Goal: Check status: Check status

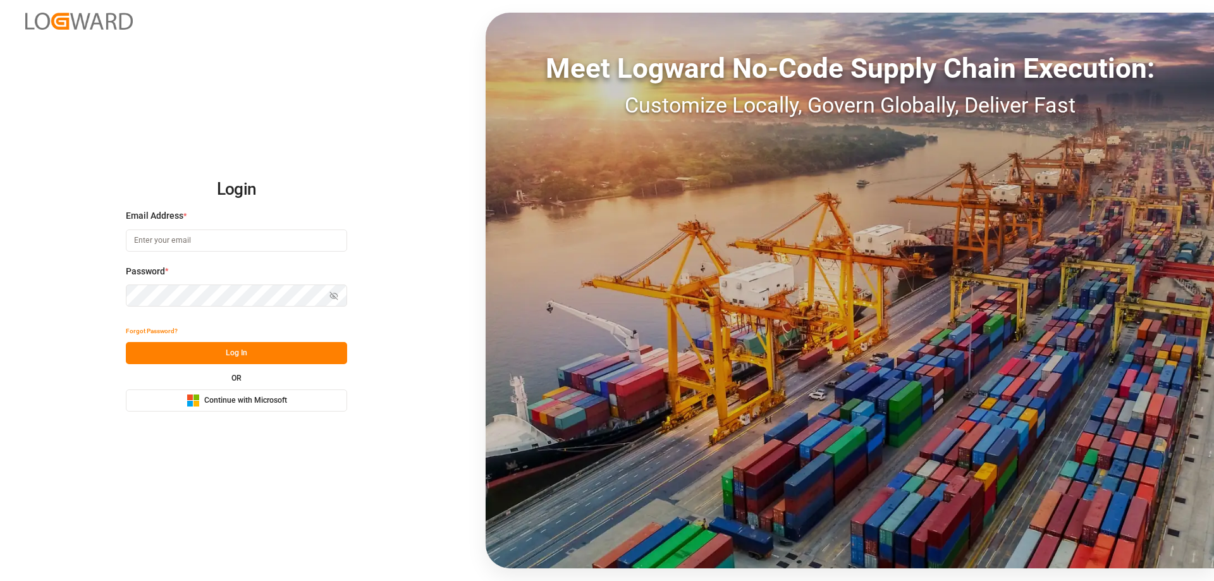
type input "[PERSON_NAME][EMAIL_ADDRESS][DOMAIN_NAME]"
click at [272, 347] on button "Log In" at bounding box center [236, 353] width 221 height 22
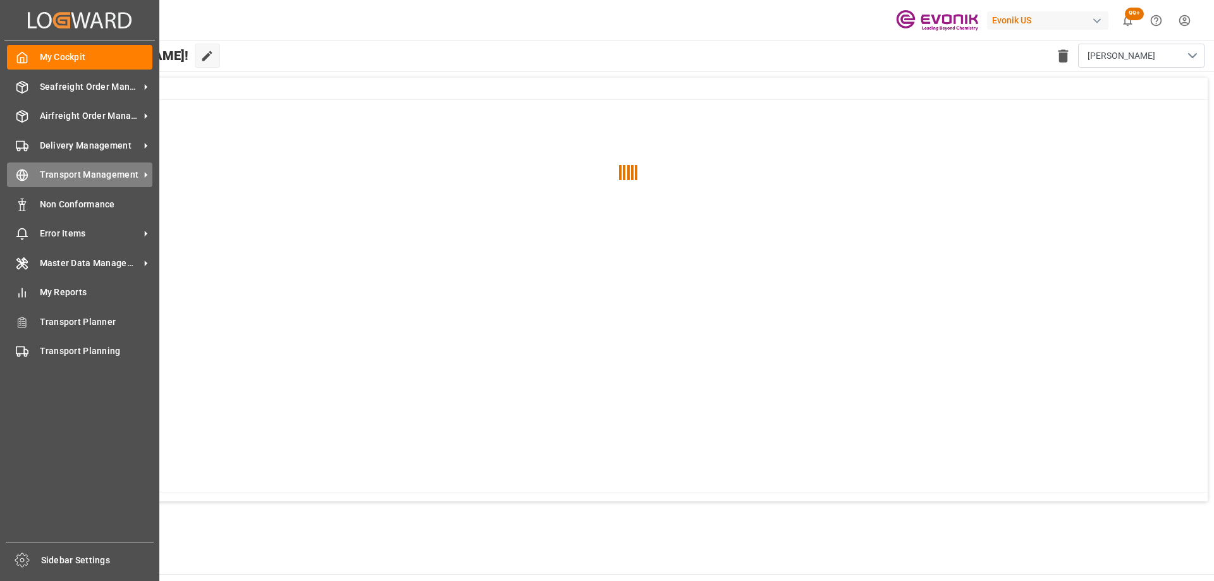
click at [118, 166] on div "Transport Management Transport Management" at bounding box center [79, 175] width 145 height 25
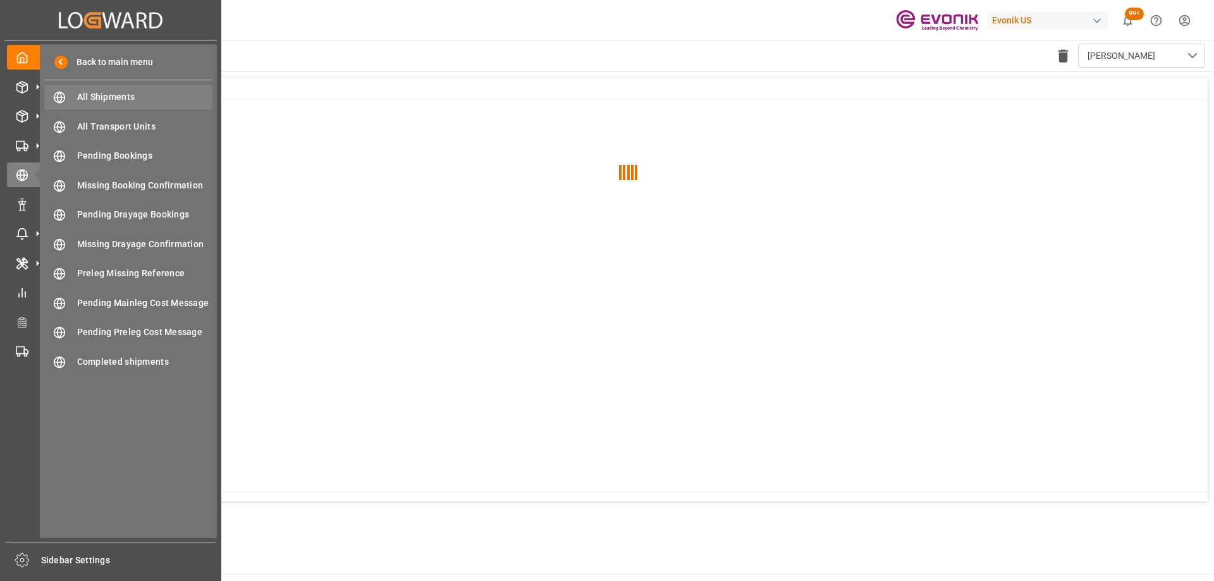
click at [192, 97] on span "All Shipments" at bounding box center [145, 96] width 136 height 13
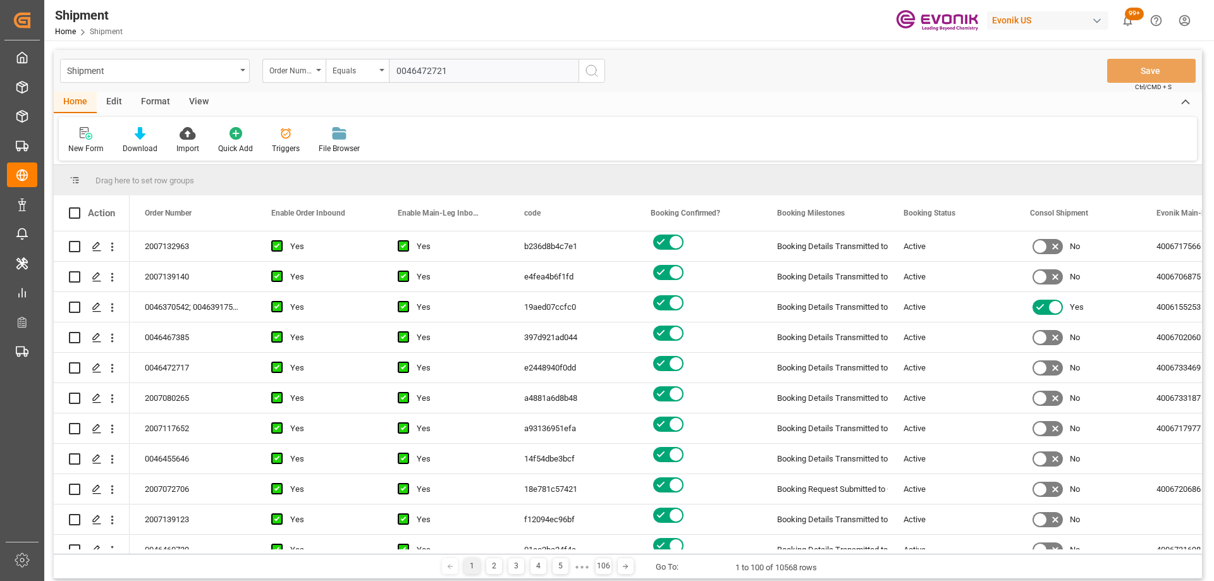
type input "0046472721"
click at [597, 70] on icon "search button" at bounding box center [591, 70] width 15 height 15
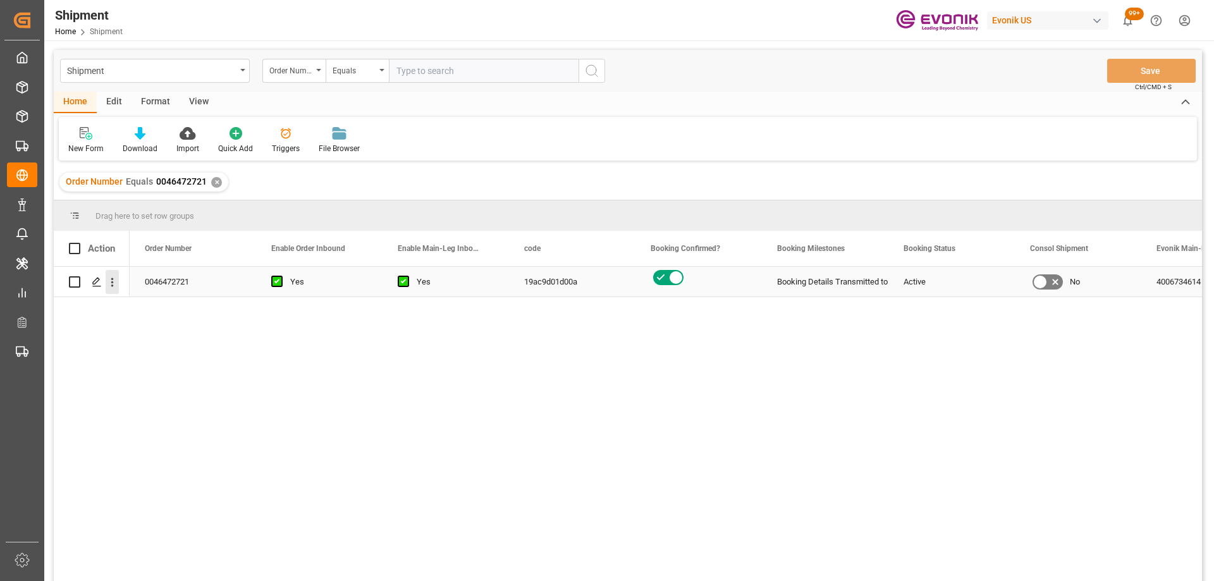
click at [112, 280] on icon "open menu" at bounding box center [112, 282] width 3 height 9
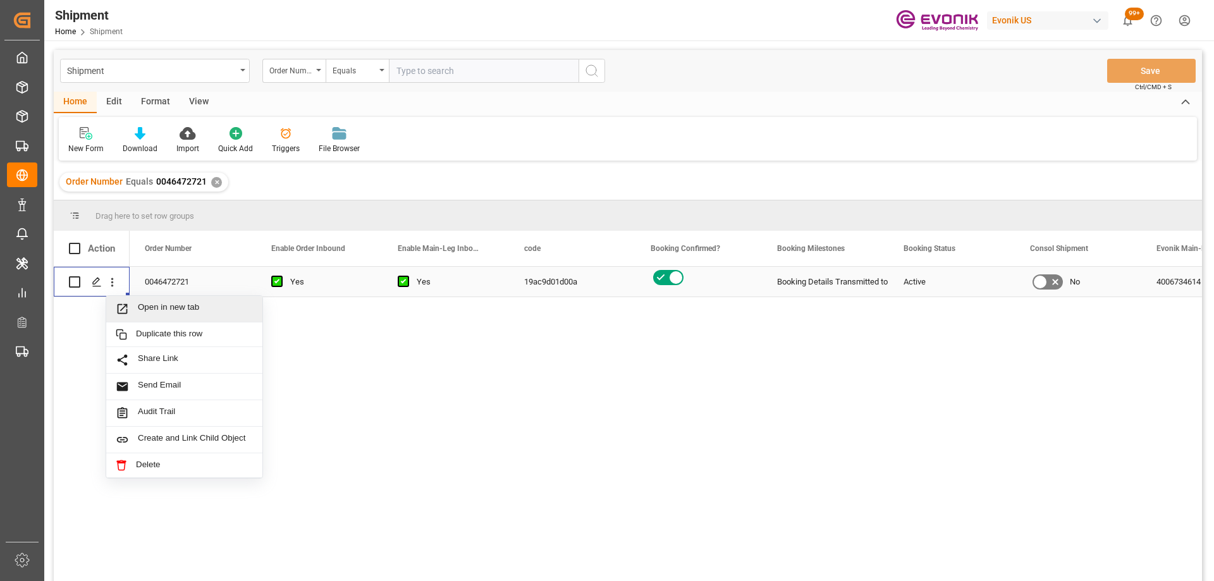
click at [123, 309] on icon "Press SPACE to select this row." at bounding box center [123, 309] width 10 height 10
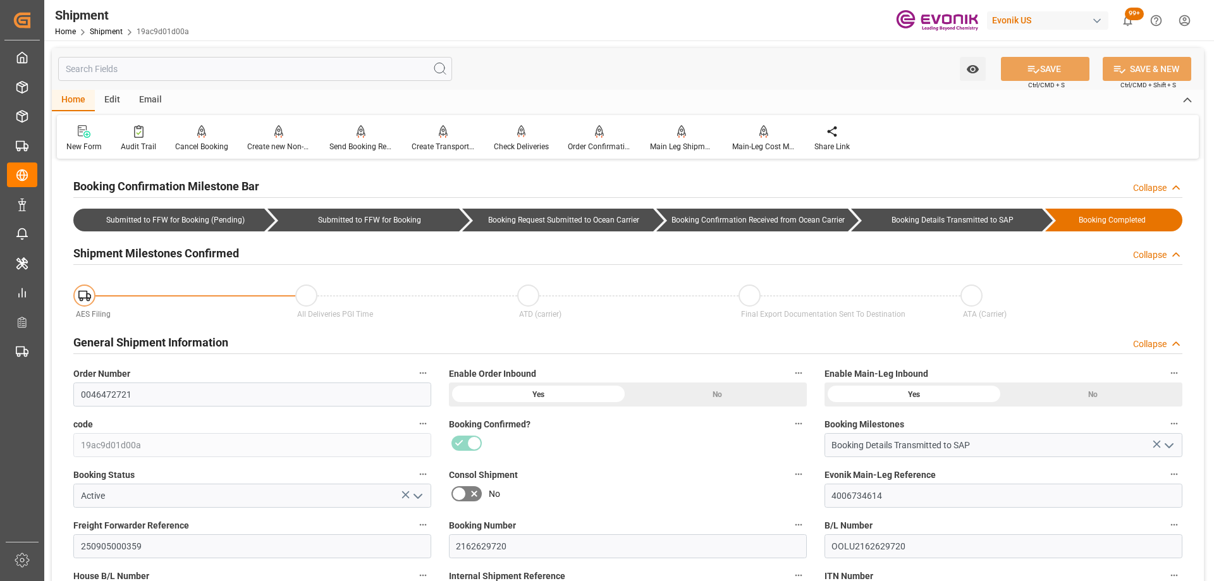
click at [590, 436] on div at bounding box center [628, 443] width 358 height 20
click at [132, 65] on input "text" at bounding box center [255, 69] width 394 height 24
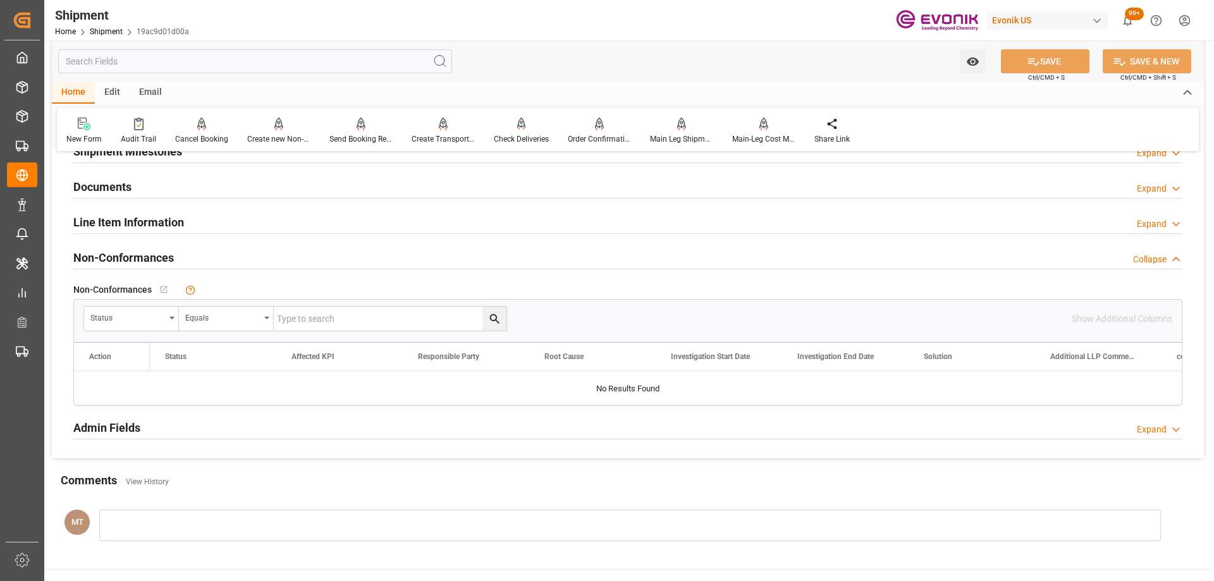
scroll to position [759, 0]
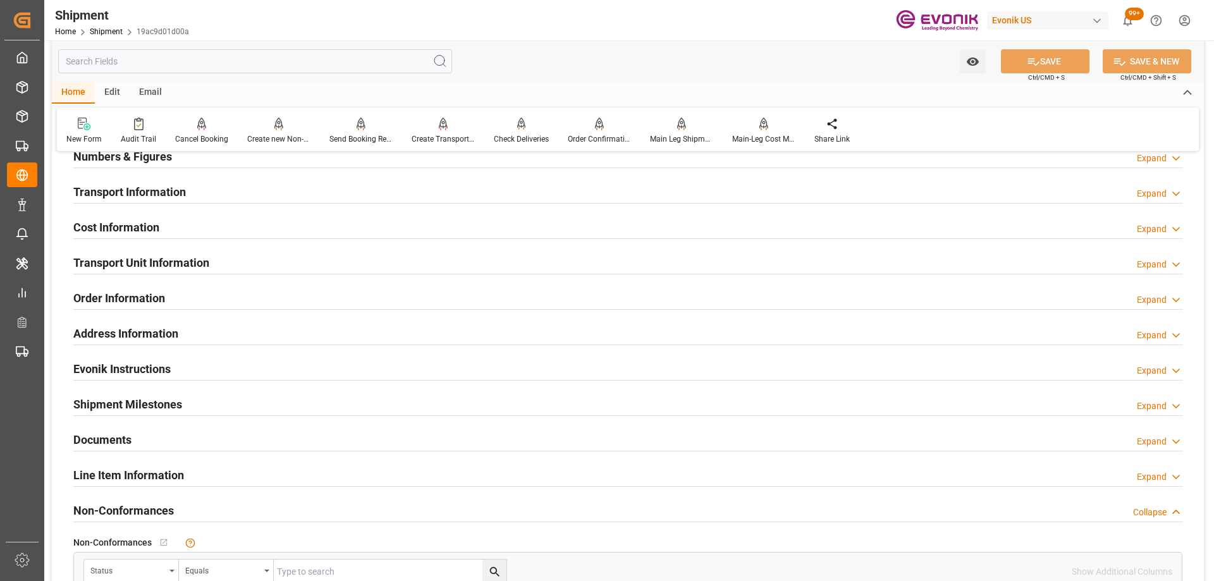
click at [152, 264] on h2 "Transport Unit Information" at bounding box center [141, 262] width 136 height 17
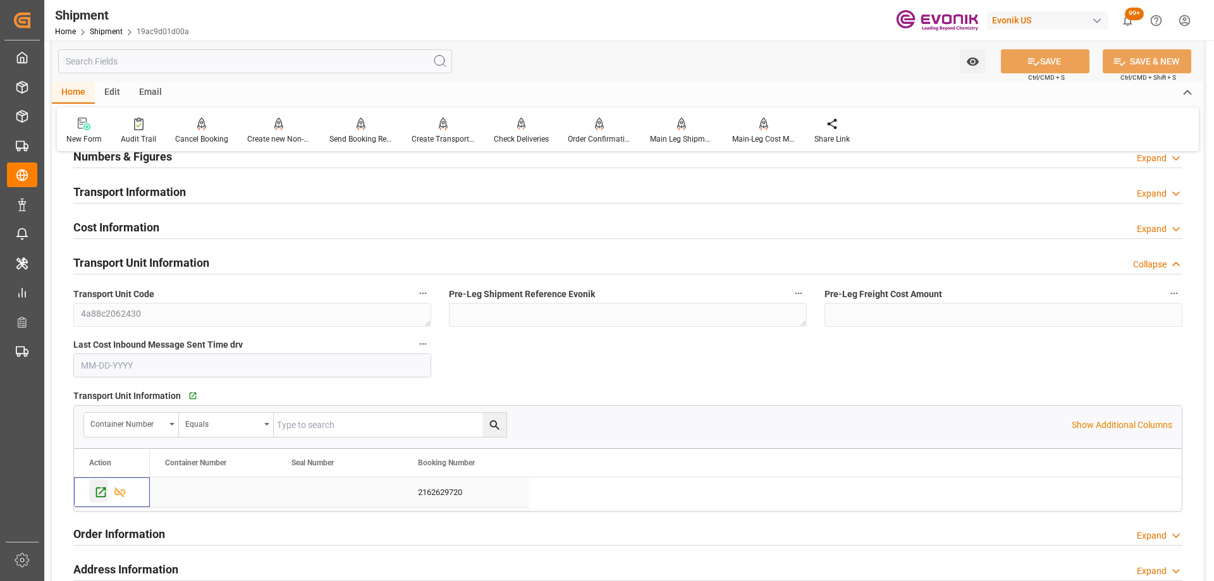
click at [102, 491] on icon "Press SPACE to select this row." at bounding box center [101, 493] width 10 height 10
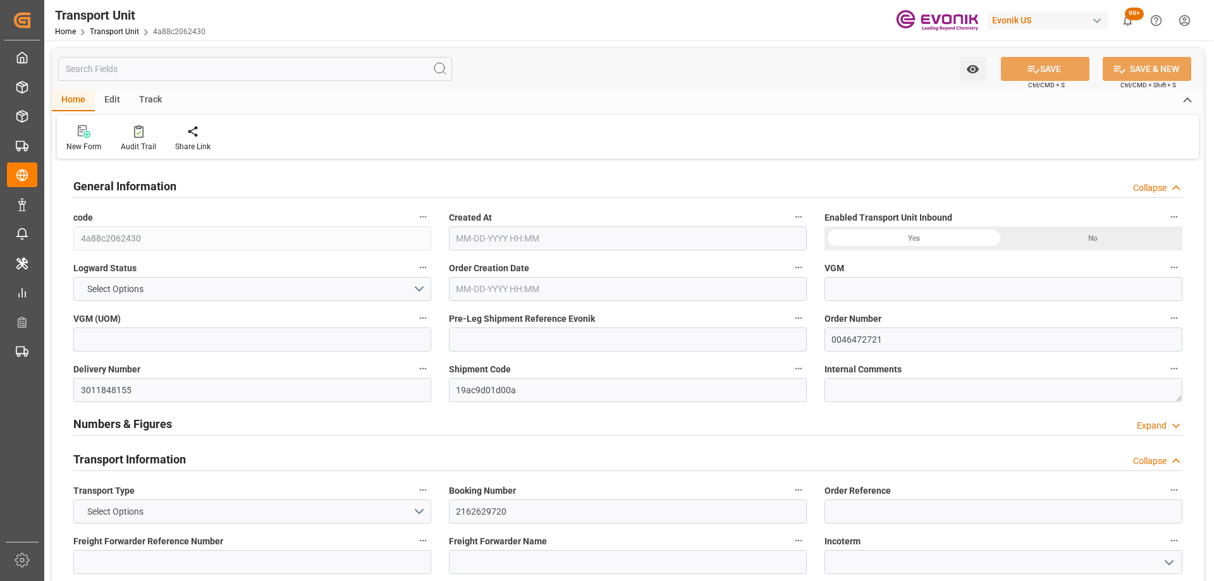
type input "OOCL"
type input "Orient Overseas Container Line Ltd"
type input "USHOU"
type input "NLRTM"
type input "12303"
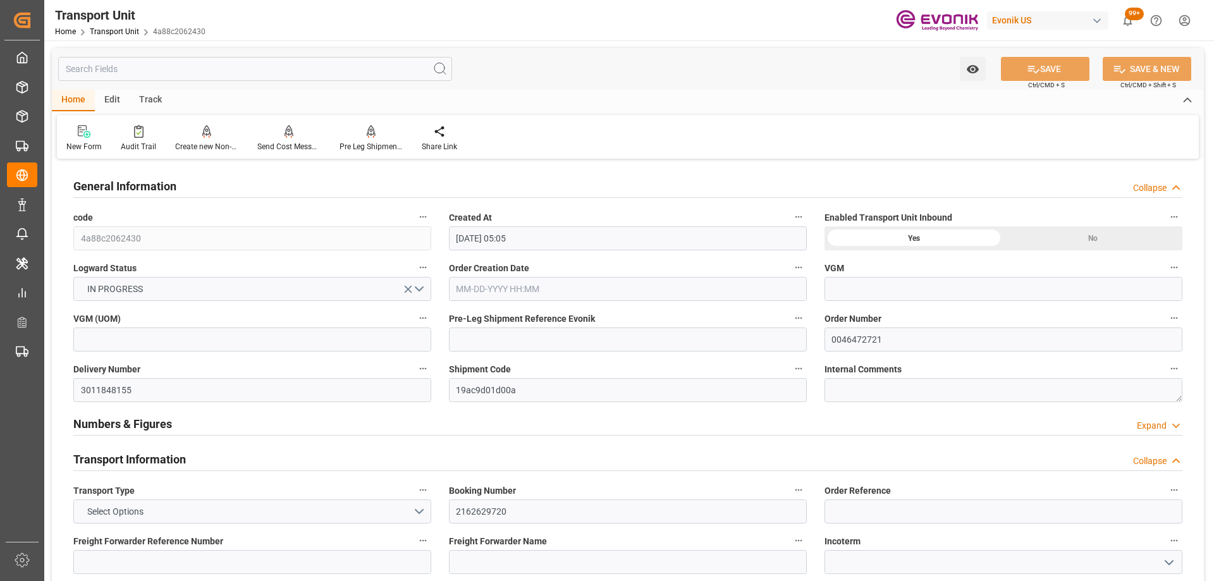
type input "[DATE] 05:05"
type input "[DATE]"
type input "[DATE] 00:00"
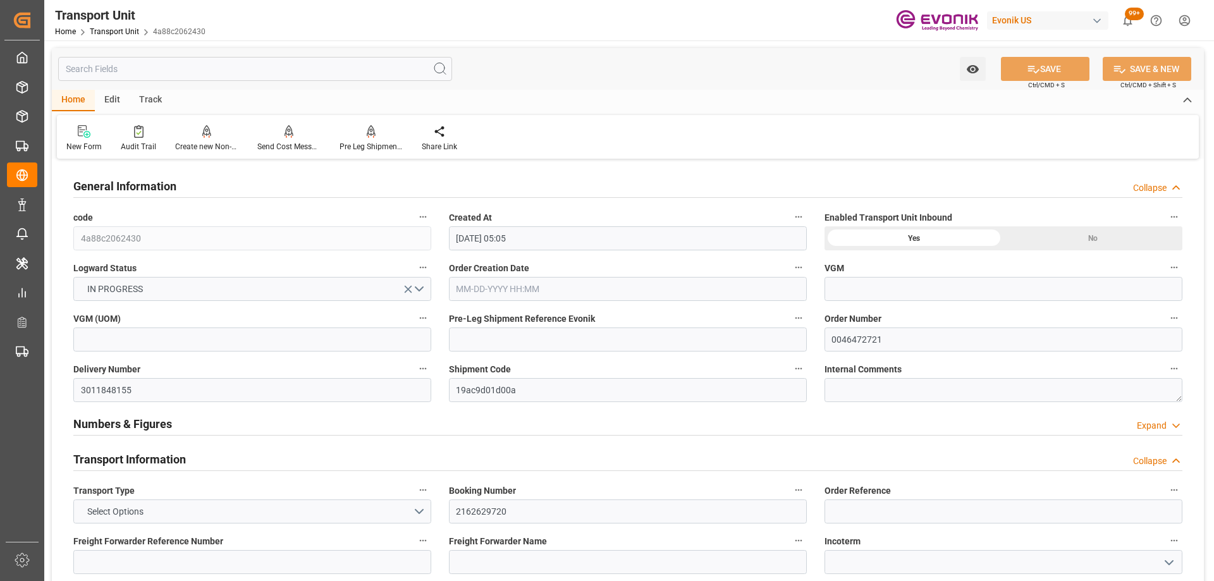
type input "[DATE] 00:00"
type input "[DATE] 16:00"
click at [361, 133] on div at bounding box center [371, 131] width 63 height 13
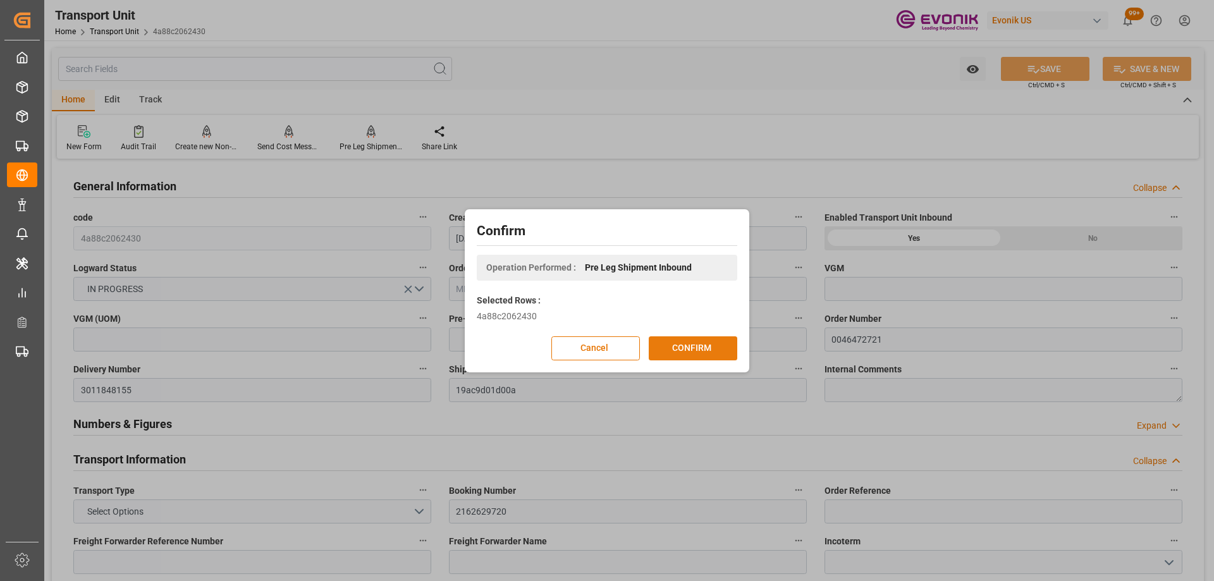
click at [704, 343] on button "CONFIRM" at bounding box center [693, 348] width 89 height 24
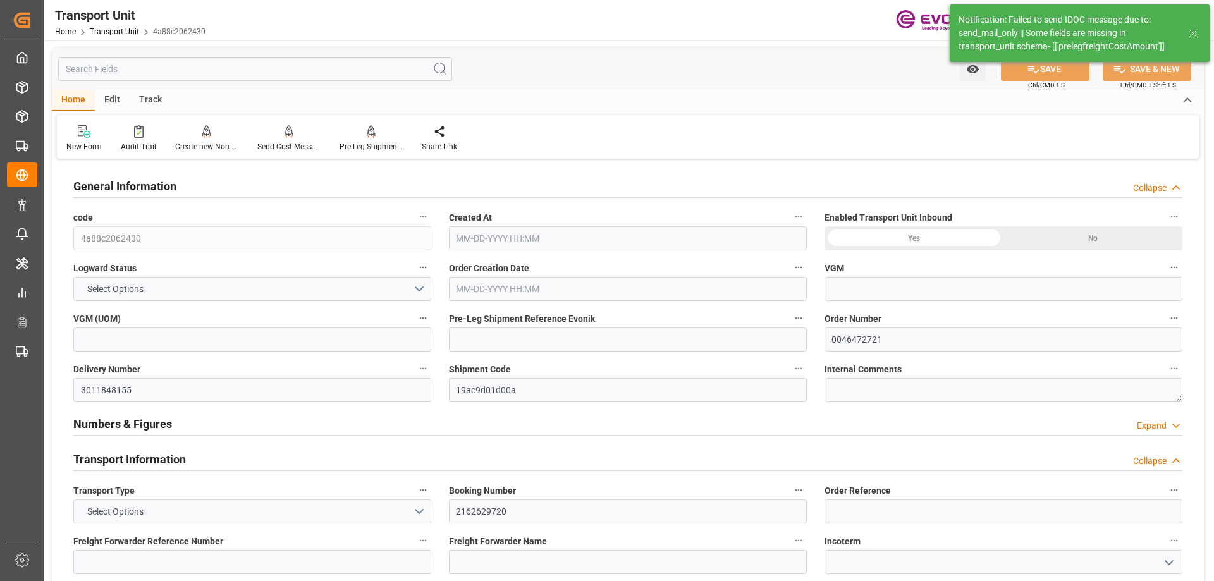
type input "OOCL"
type input "Orient Overseas Container Line Ltd"
type input "USHOU"
type input "NLRTM"
type input "12303"
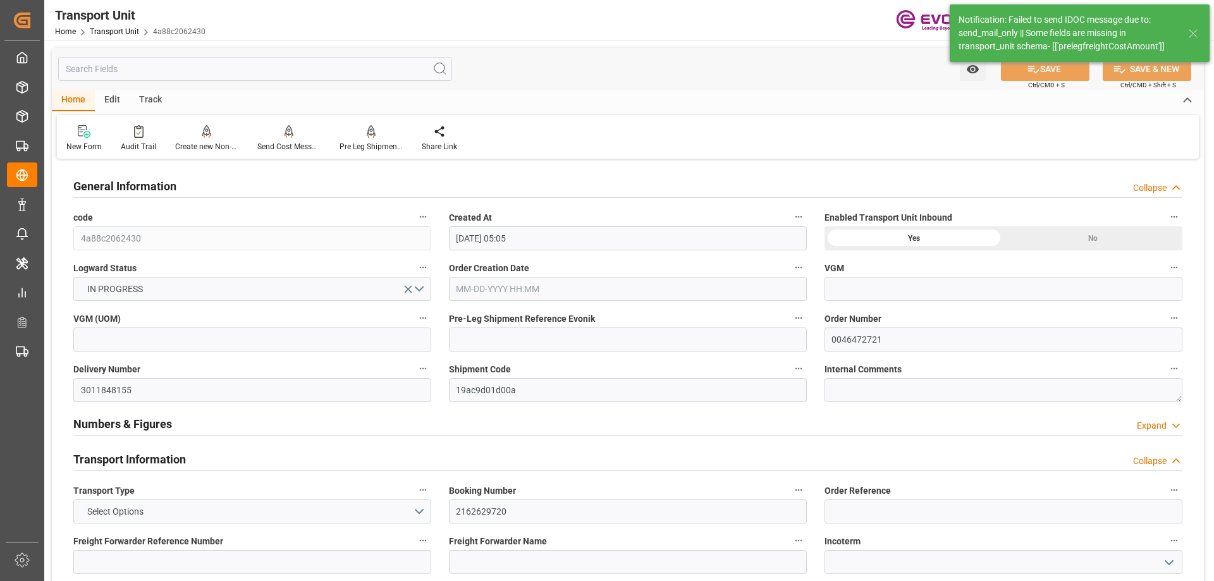
type input "[DATE] 05:05"
type input "[DATE]"
type input "[DATE] 00:00"
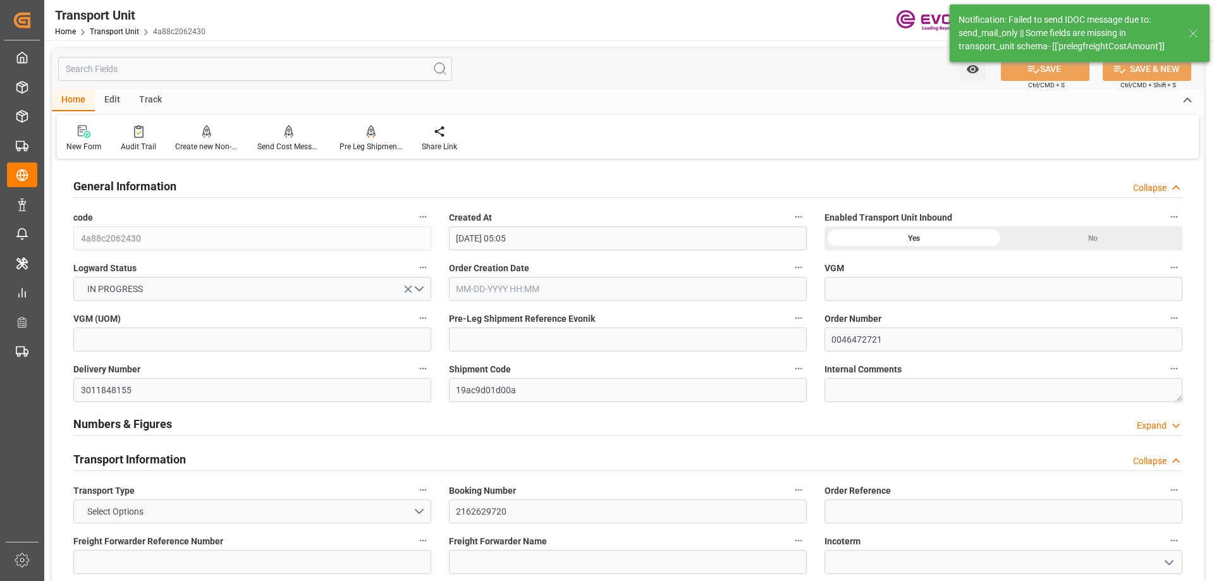
type input "[DATE] 00:00"
type input "[DATE] 16:00"
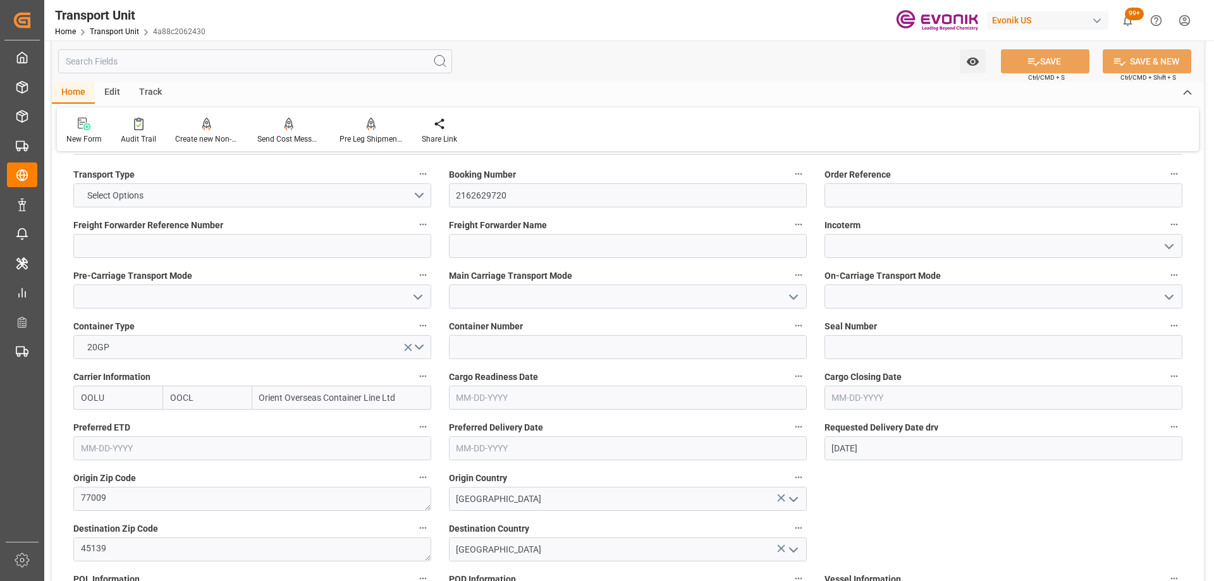
scroll to position [696, 0]
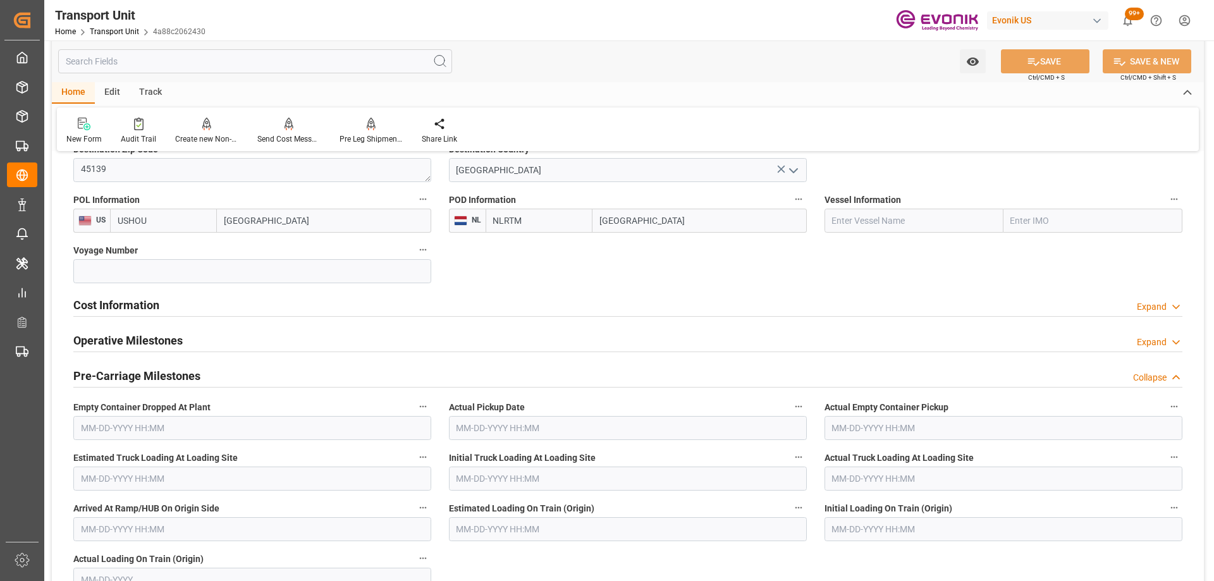
click at [180, 54] on input "text" at bounding box center [255, 61] width 394 height 24
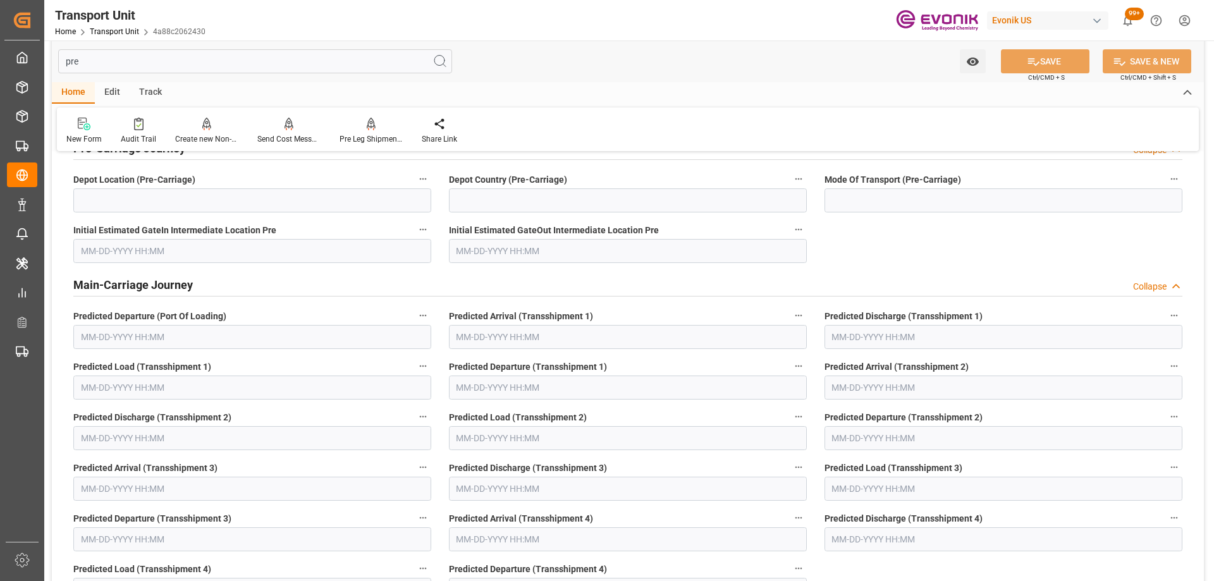
scroll to position [0, 0]
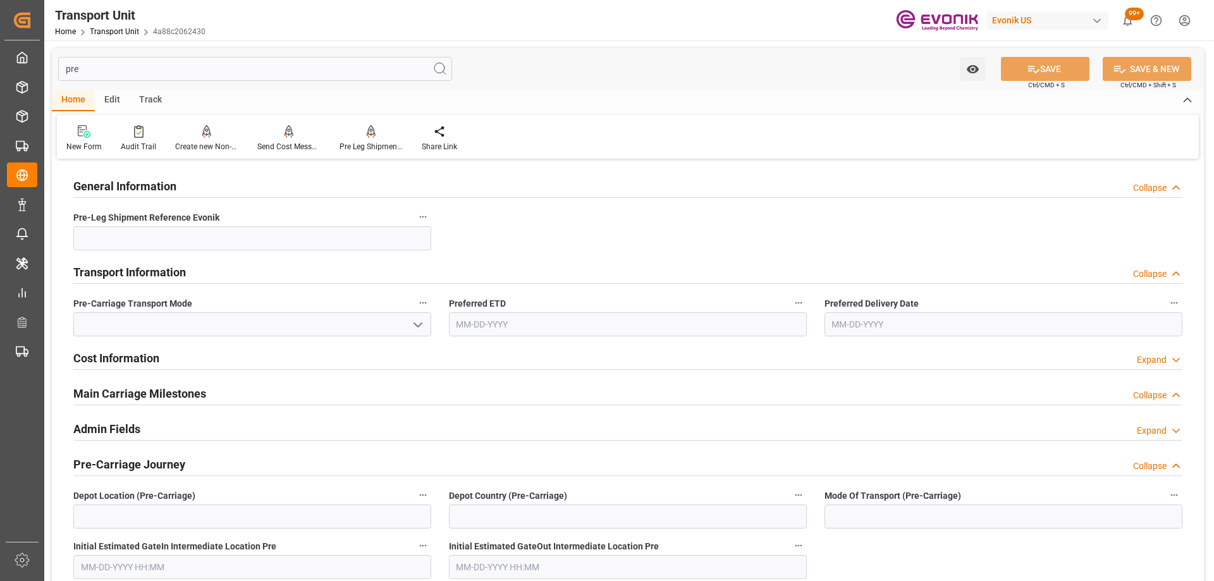
drag, startPoint x: 358, startPoint y: 70, endPoint x: -22, endPoint y: 47, distance: 380.7
click at [0, 47] on html "Created by potrace 1.15, written by Peter Selinger 2001-2017 Created by potrace…" at bounding box center [607, 290] width 1214 height 581
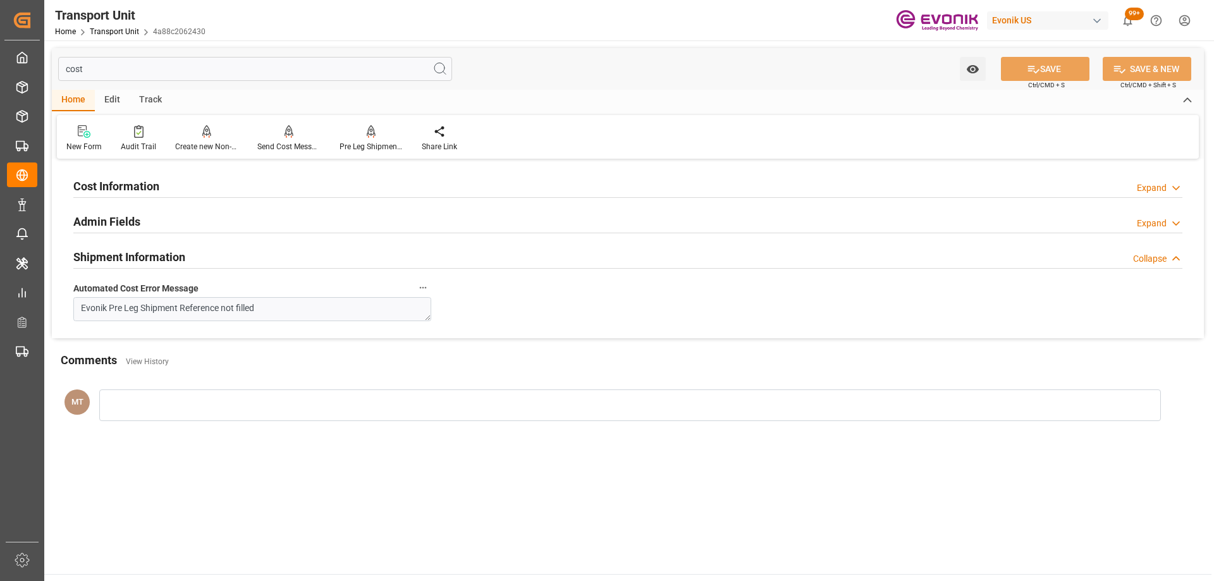
type input "cost"
click at [214, 233] on div at bounding box center [627, 233] width 1109 height 1
click at [209, 217] on div "Admin Fields Expand" at bounding box center [627, 221] width 1109 height 24
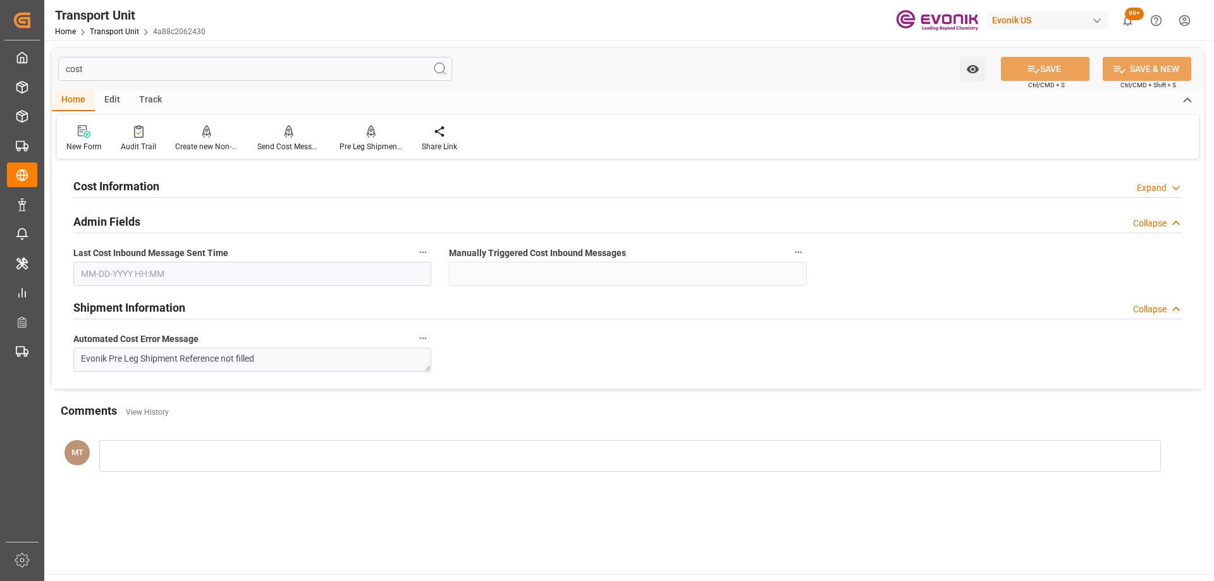
click at [207, 188] on div "Cost Information Expand" at bounding box center [627, 185] width 1109 height 24
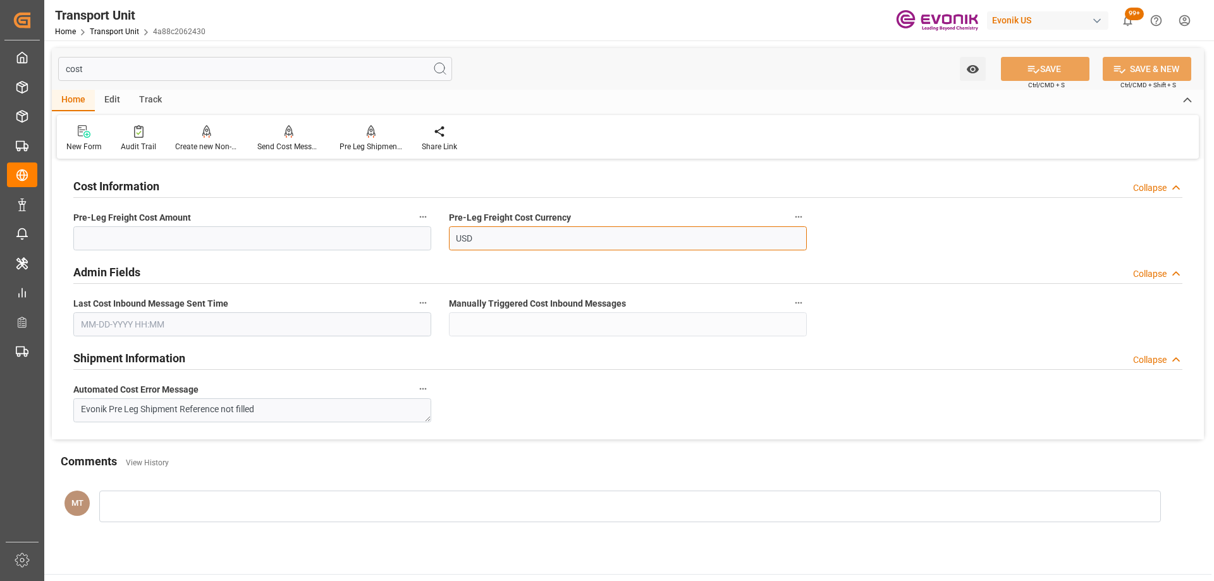
click at [563, 226] on input "USD" at bounding box center [628, 238] width 358 height 24
click at [428, 214] on button "Pre-Leg Freight Cost Amount" at bounding box center [423, 217] width 16 height 16
click at [439, 220] on li "Audits" at bounding box center [447, 217] width 65 height 21
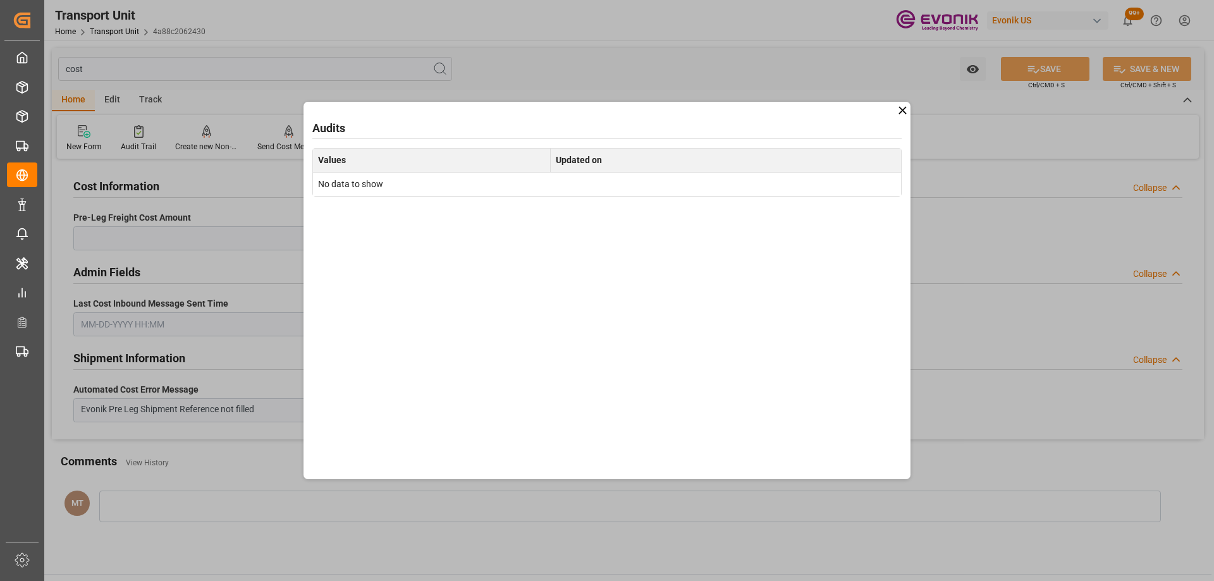
drag, startPoint x: 897, startPoint y: 108, endPoint x: 851, endPoint y: 121, distance: 48.0
click at [897, 108] on icon at bounding box center [902, 110] width 13 height 13
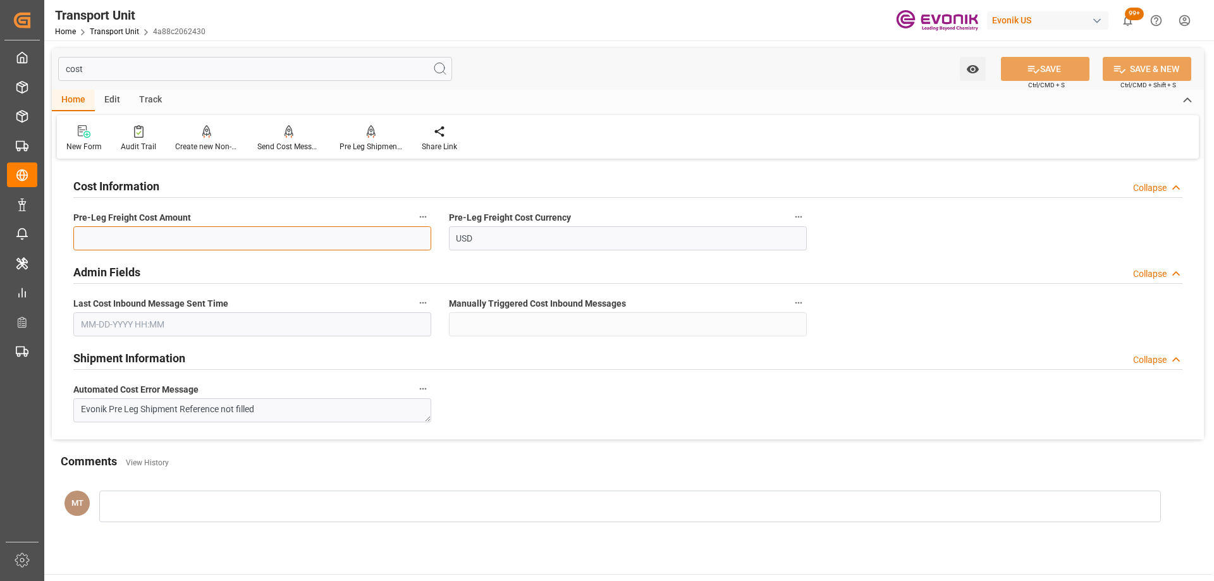
click at [200, 238] on input "text" at bounding box center [252, 238] width 358 height 24
type input "189"
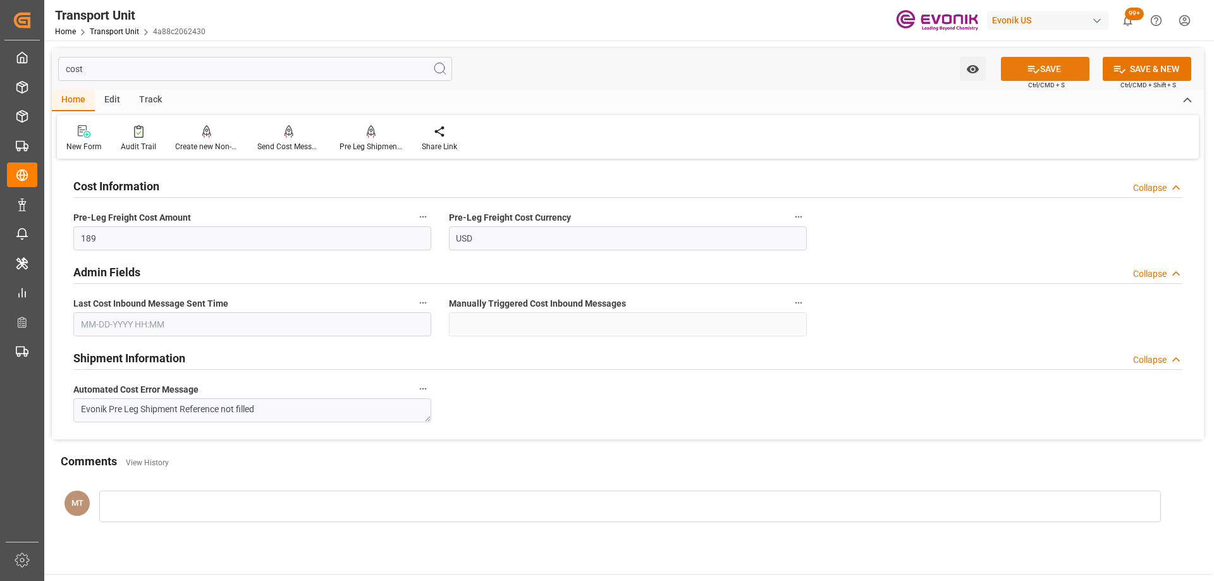
click at [1027, 71] on icon at bounding box center [1033, 69] width 13 height 13
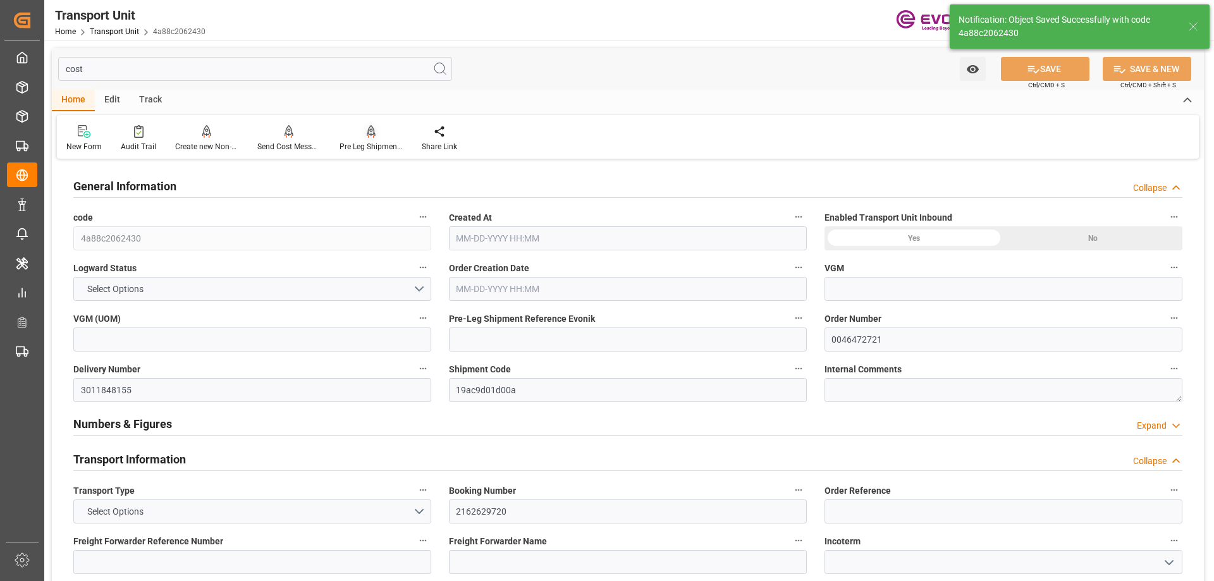
type input "OOCL"
type input "Orient Overseas Container Line Ltd"
type input "USHOU"
type input "NLRTM"
type input "12303"
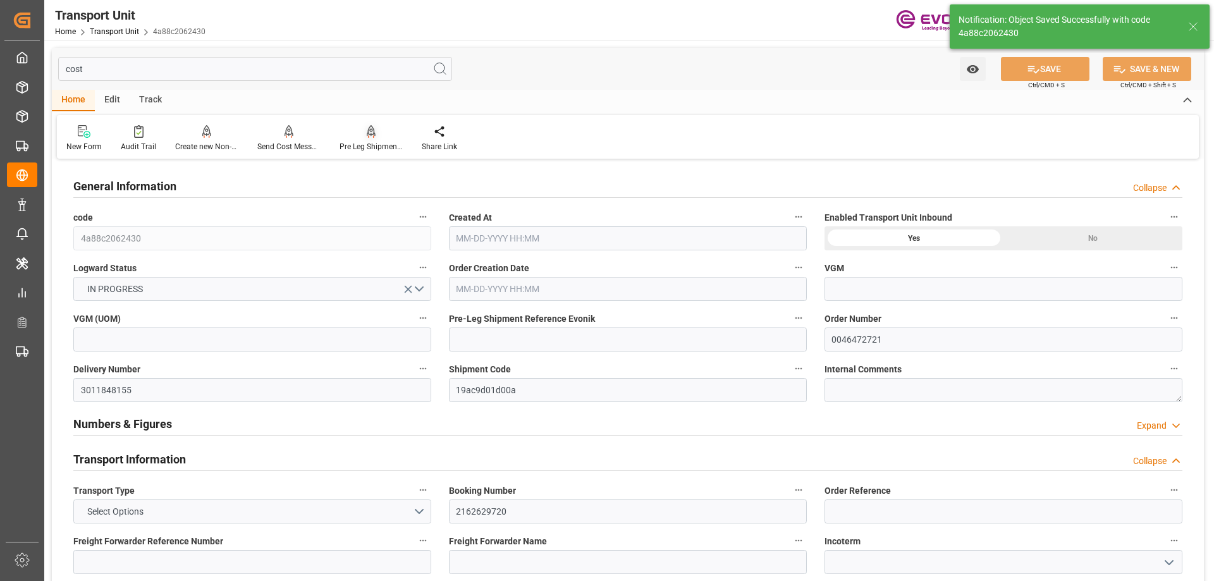
type input "[DATE] 05:05"
type input "[DATE]"
type input "[DATE] 00:00"
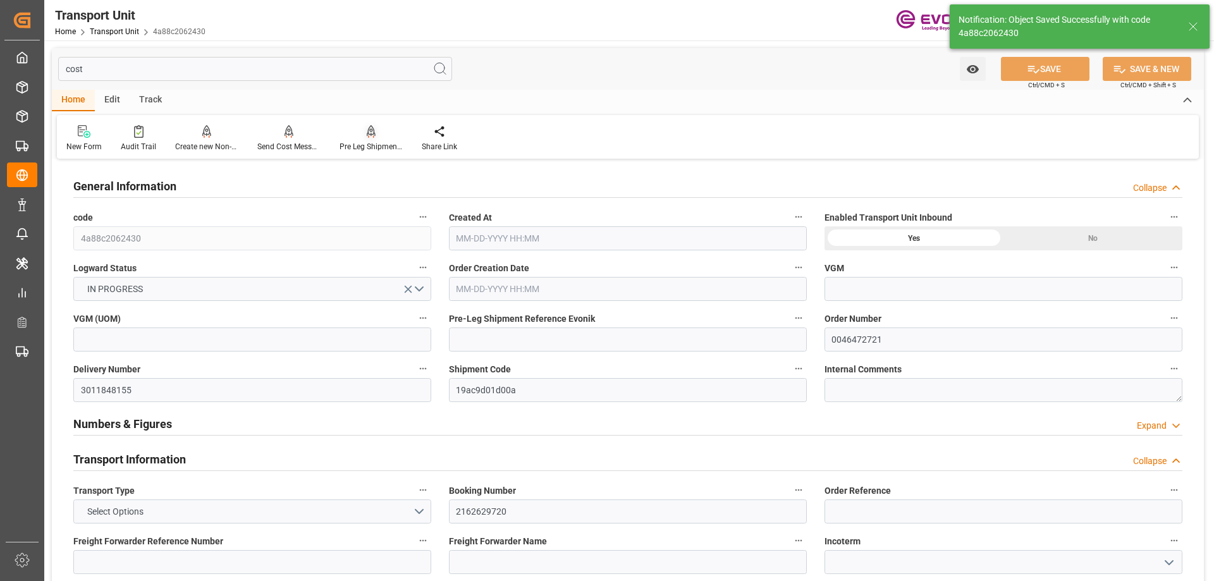
type input "[DATE] 00:00"
type input "[DATE] 16:00"
click at [378, 147] on div "Pre Leg Shipment Inbound" at bounding box center [371, 146] width 63 height 11
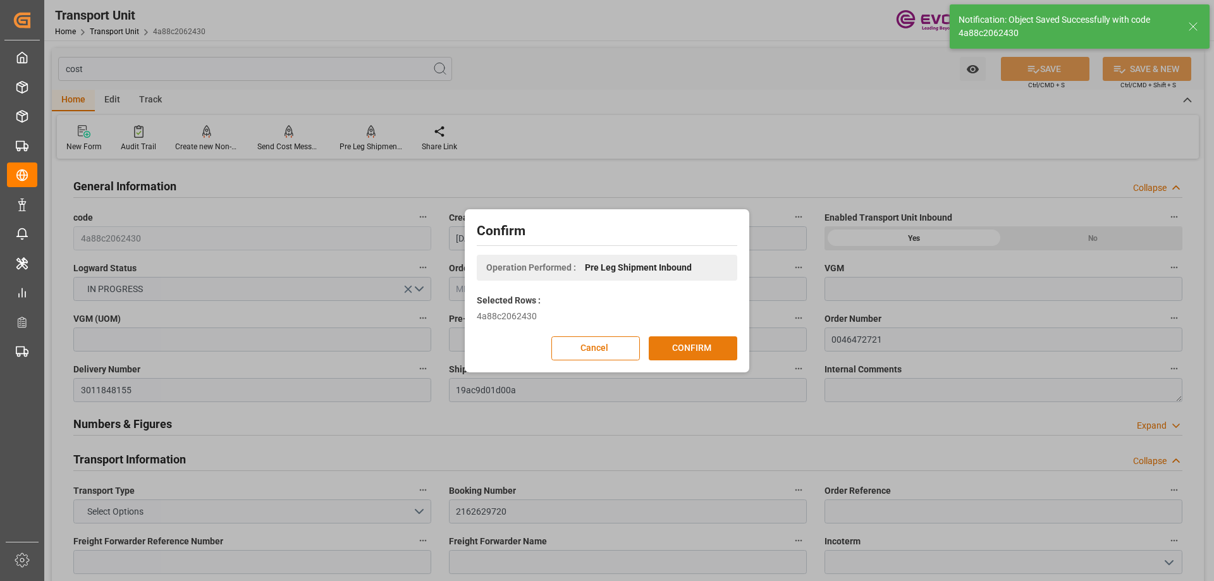
click at [697, 347] on button "CONFIRM" at bounding box center [693, 348] width 89 height 24
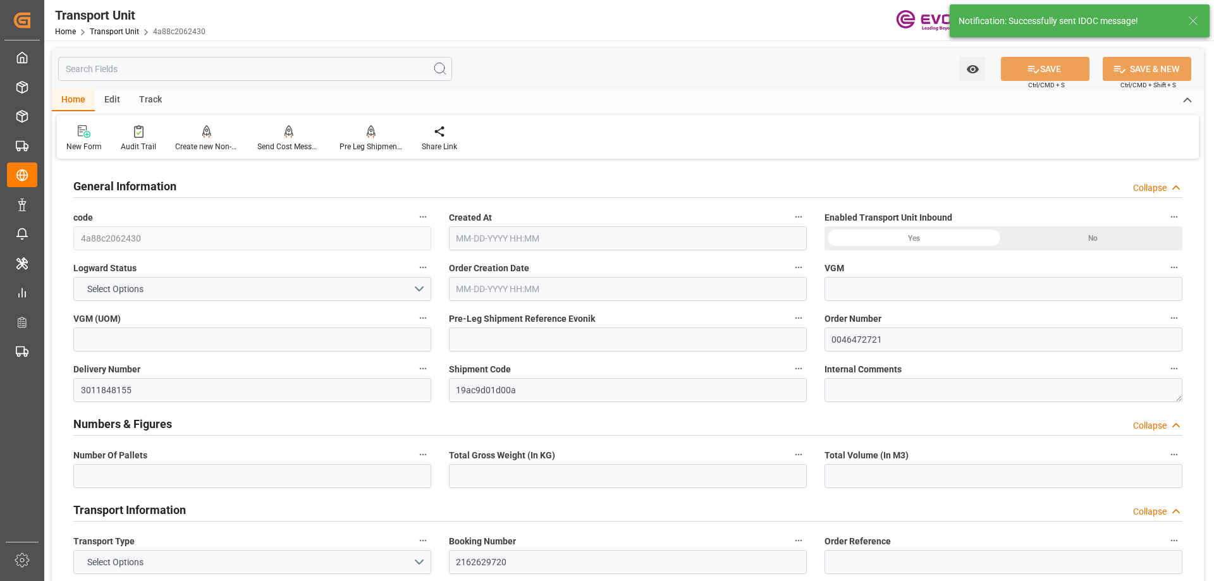
type input "13"
type input "12303"
type input "18.0224"
type input "OOCL"
type input "Orient Overseas Container Line Ltd"
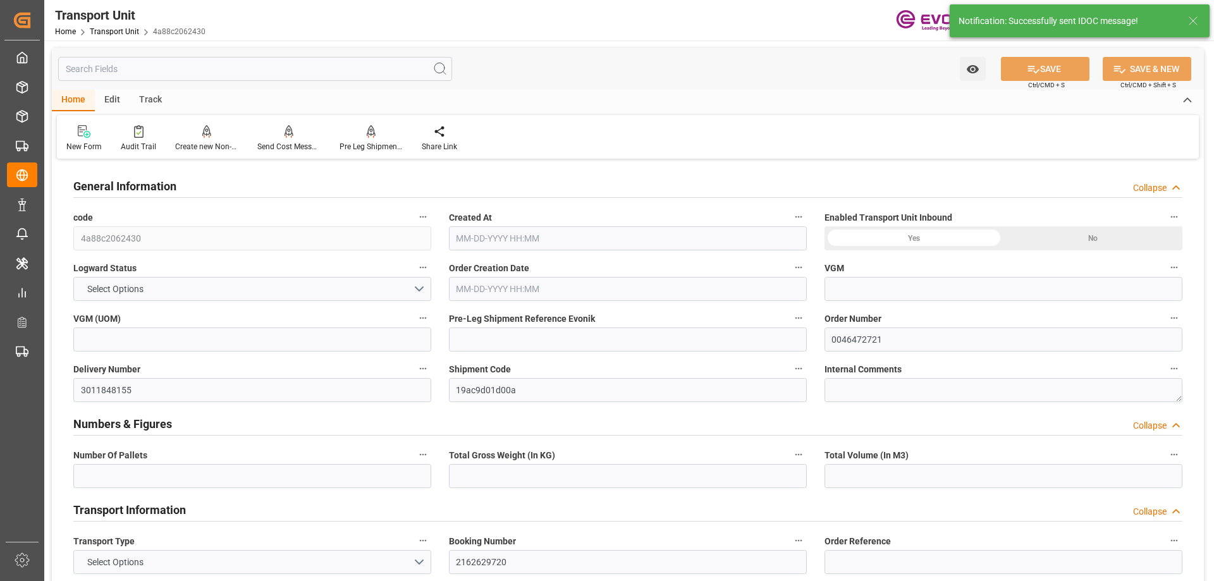
type input "USHOU"
type input "NLRTM"
type input "189"
type input "0"
type input "12303"
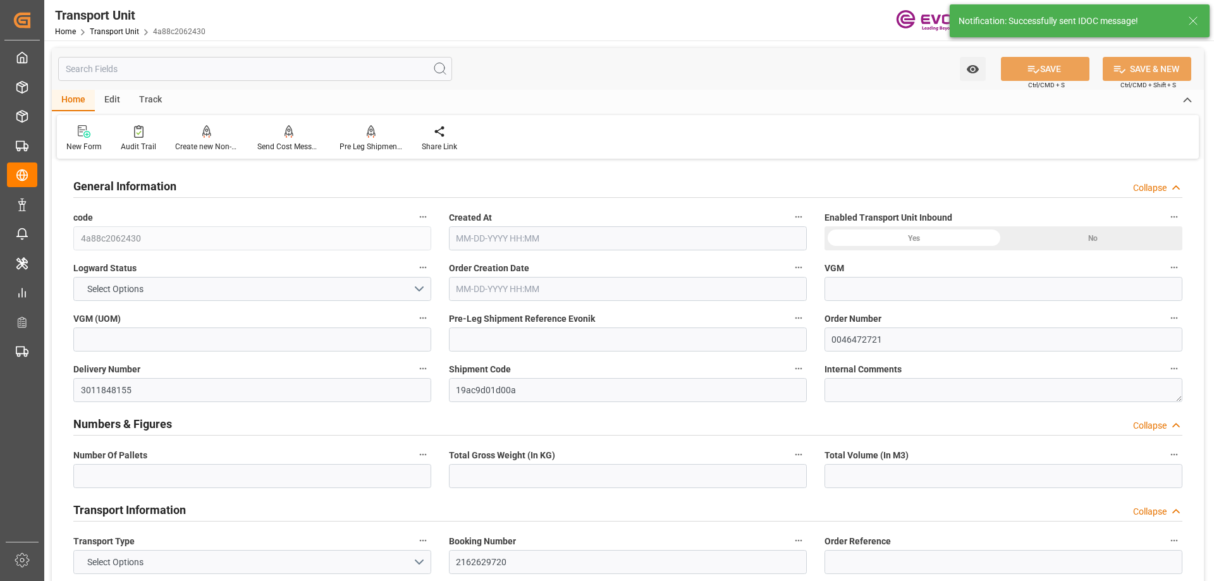
type input "200"
type input "13"
type input "200"
type input "12463"
type input "12303"
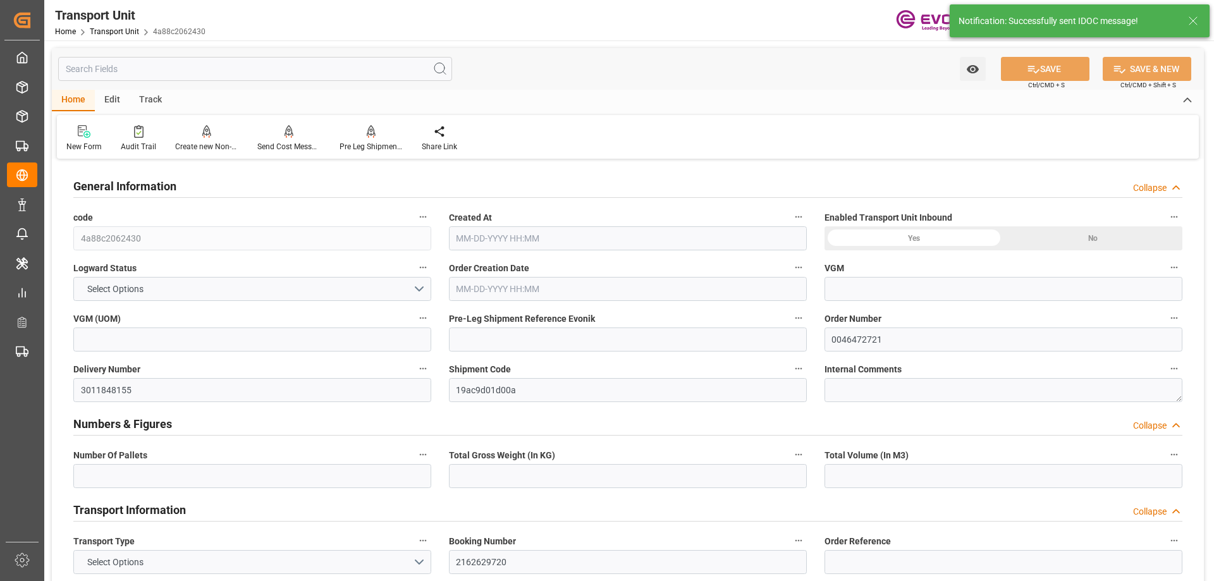
type input "13"
type input "18.3098"
type input "18.0224"
type input "360"
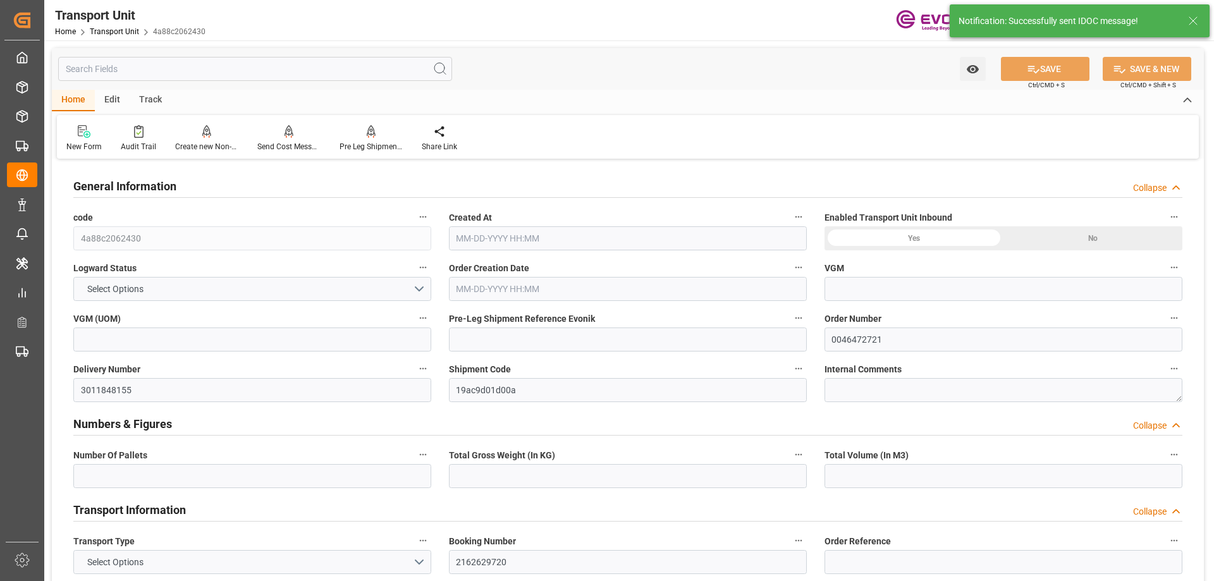
type input "200"
type input "12303"
type input "[DATE] 05:05"
type input "[DATE]"
type input "[DATE] 00:00"
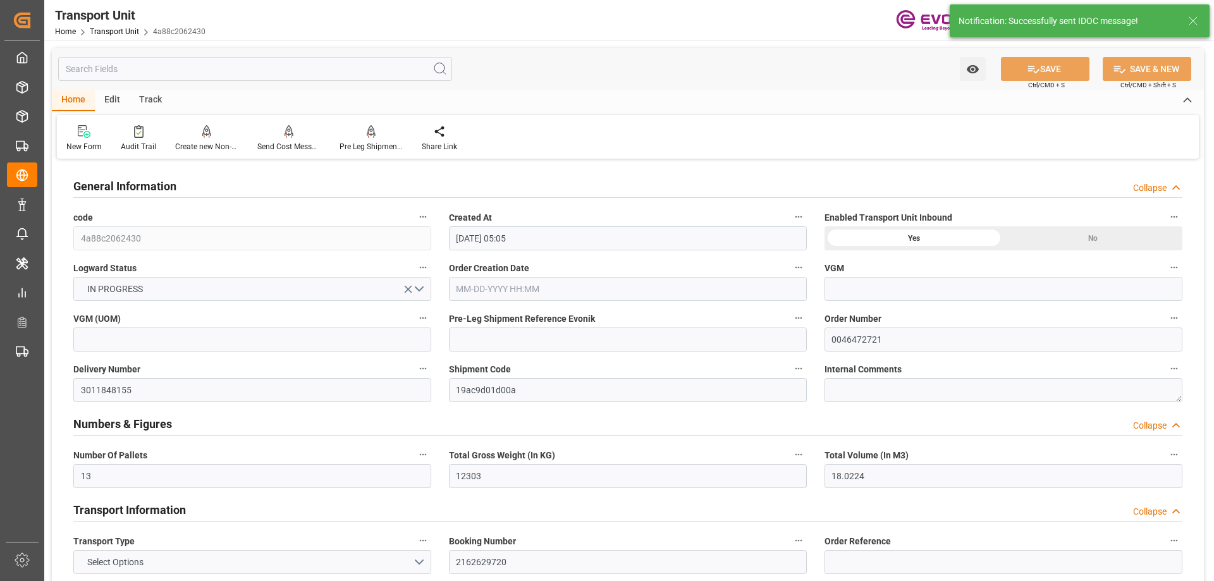
type input "[DATE] 00:00"
type input "[DATE] 20:04"
type input "[DATE] 16:00"
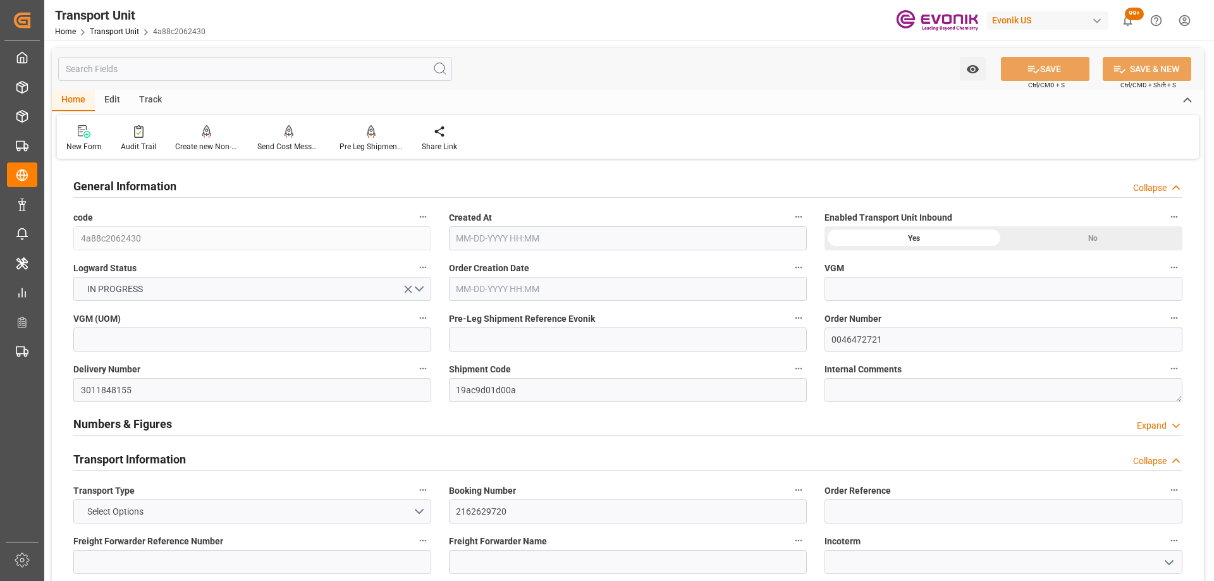
type input "OOCL"
type input "Orient Overseas Container Line Ltd"
type input "USHOU"
type input "NLRTM"
type input "12303"
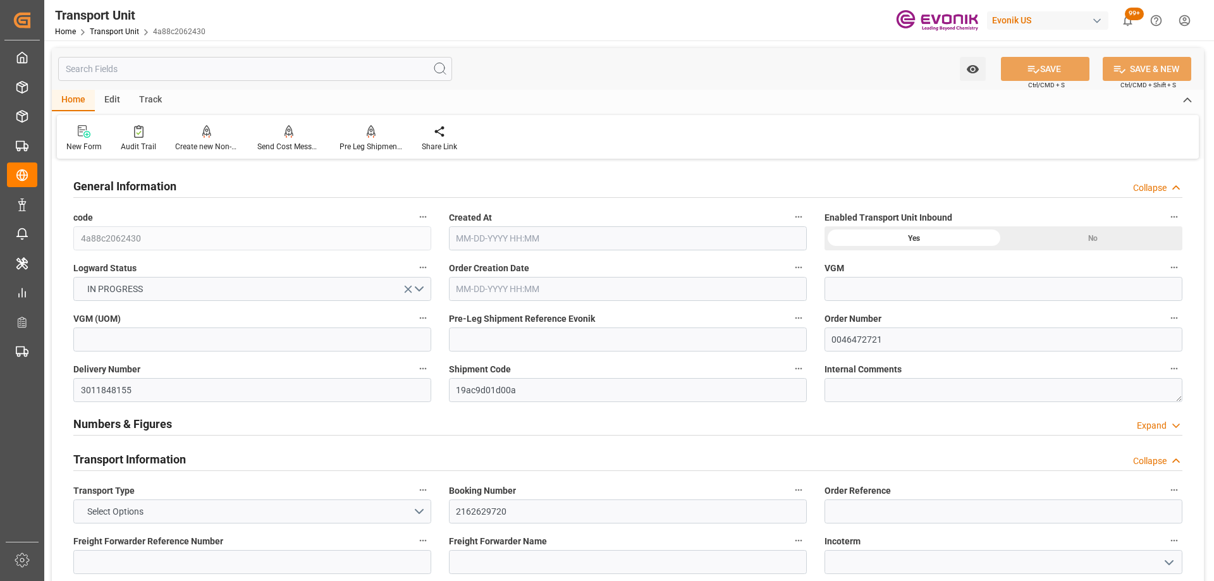
type input "[DATE] 05:05"
type input "[DATE]"
type input "[DATE] 00:00"
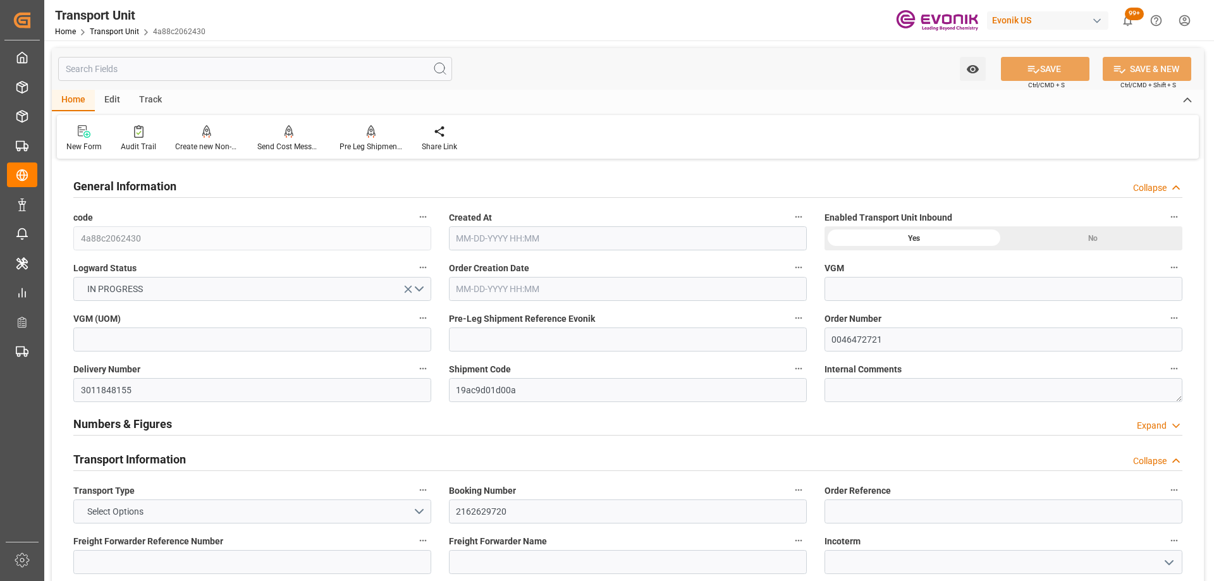
type input "[DATE] 00:00"
type input "[DATE] 16:00"
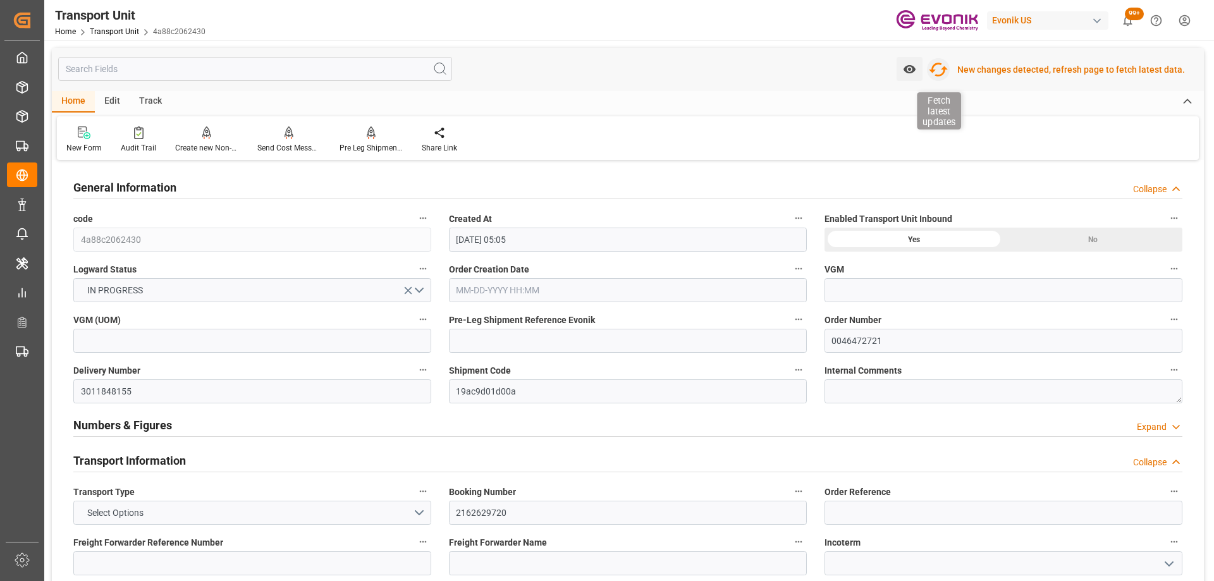
click at [940, 72] on icon "button" at bounding box center [938, 69] width 20 height 20
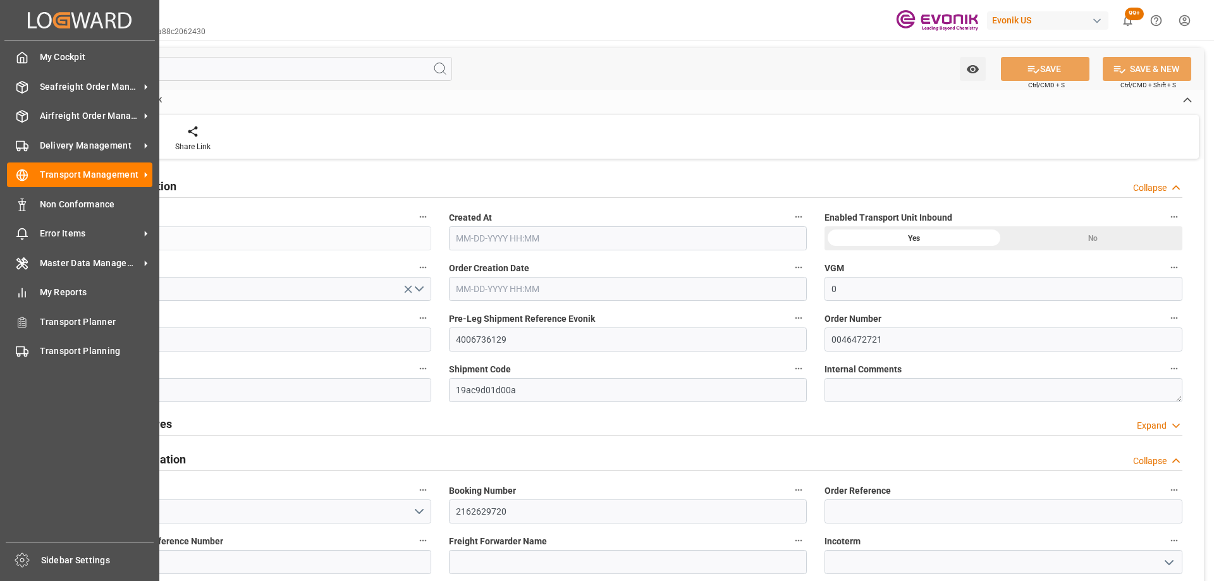
type input "0"
type input "OOCL"
type input "Orient Overseas Container Line Ltd"
type input "USHOU"
type input "NLRTM"
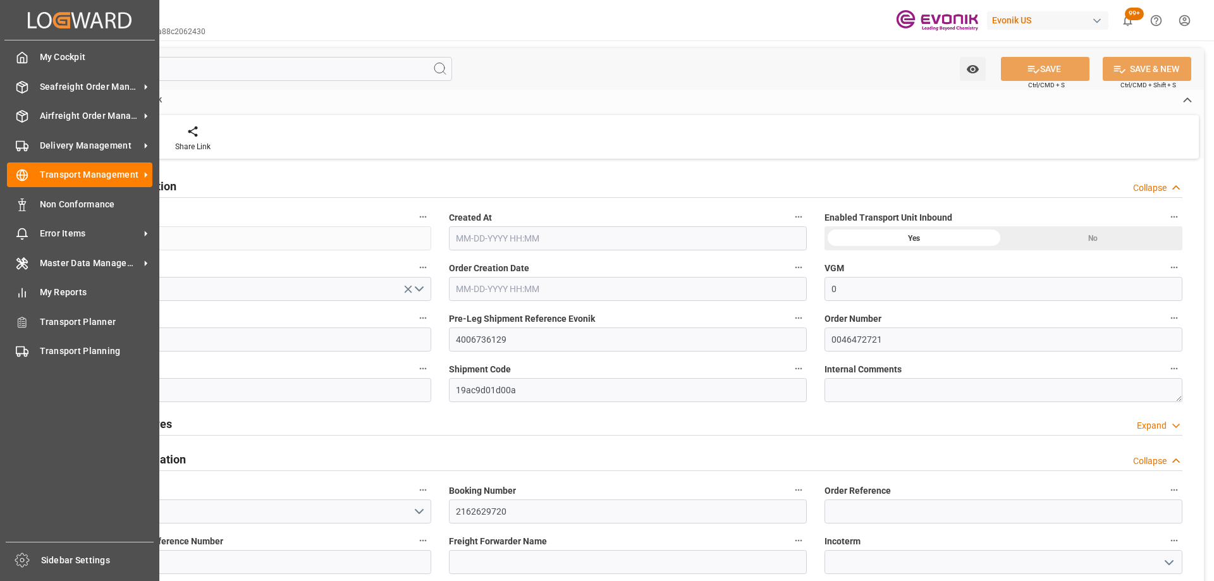
type input "12303"
type input "[DATE] 05:05"
type input "[DATE]"
type input "[DATE] 00:00"
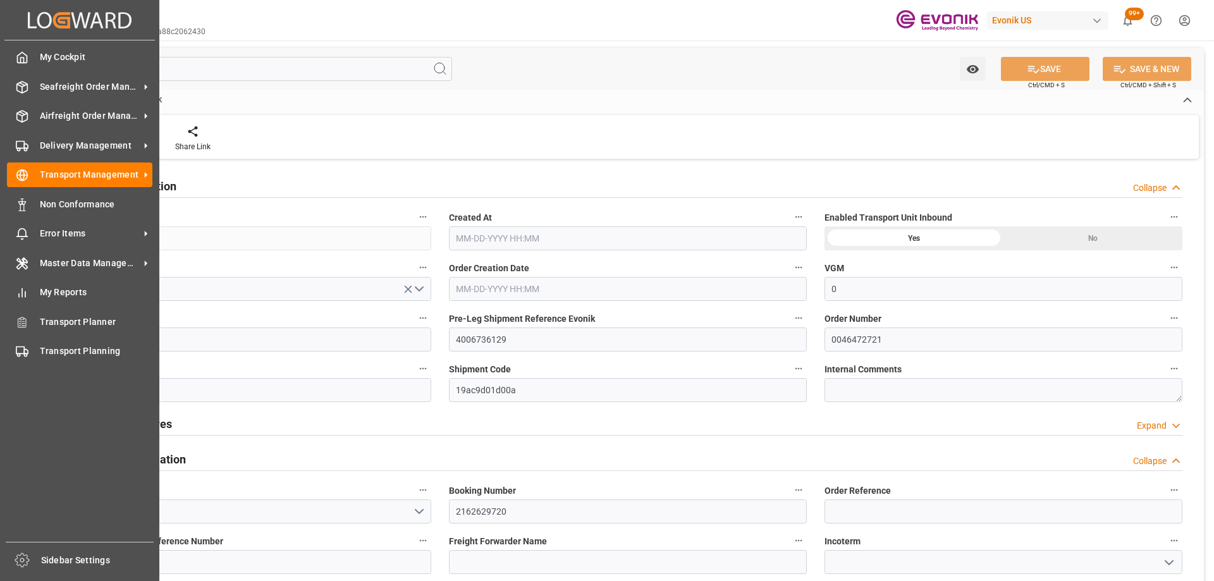
type input "[DATE] 00:00"
type input "[DATE] 16:00"
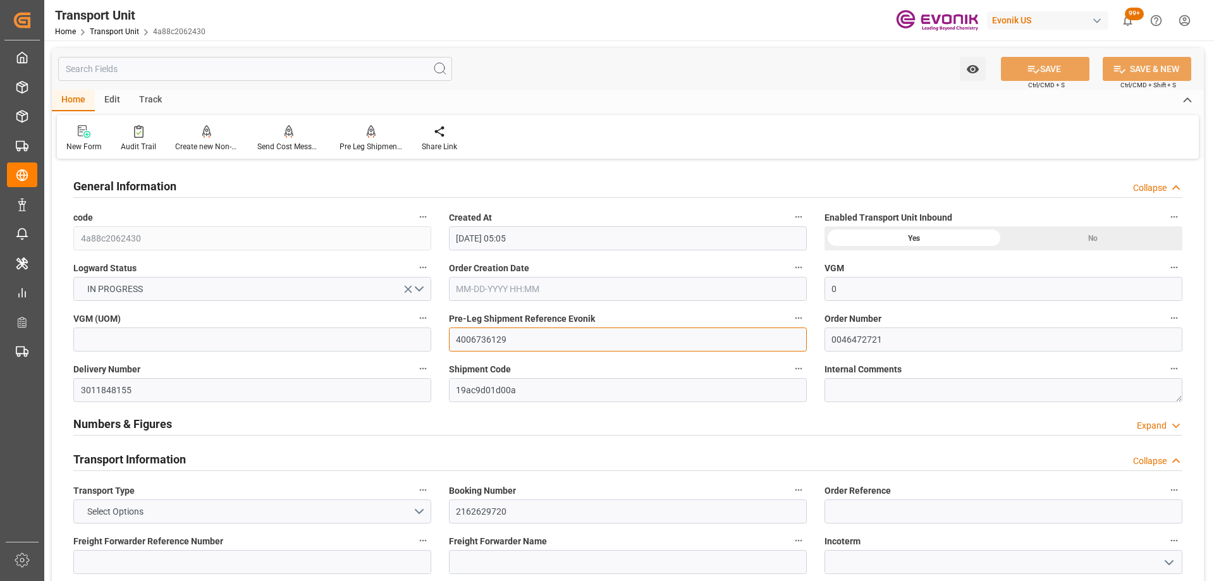
drag, startPoint x: 571, startPoint y: 335, endPoint x: 416, endPoint y: 323, distance: 155.5
